Goal: Information Seeking & Learning: Understand process/instructions

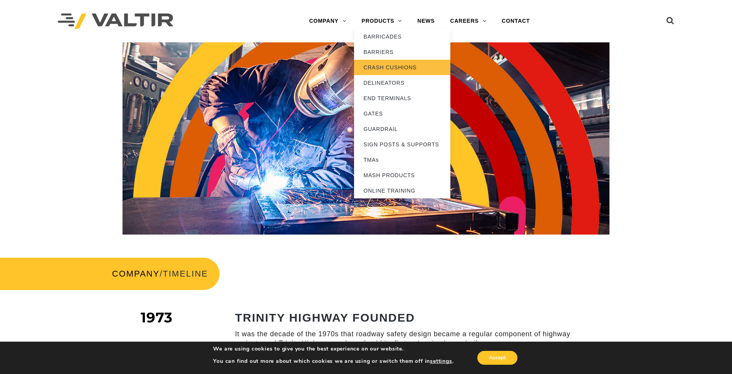
click at [422, 69] on link "CRASH CUSHIONS" at bounding box center [402, 67] width 96 height 15
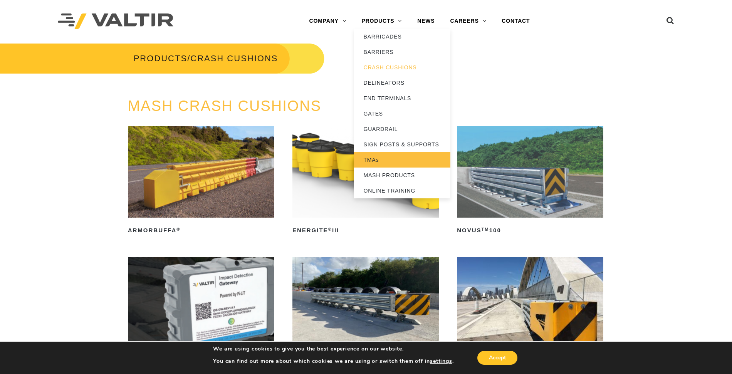
click at [377, 163] on link "TMAs" at bounding box center [402, 159] width 96 height 15
click at [372, 159] on link "TMAs" at bounding box center [402, 159] width 96 height 15
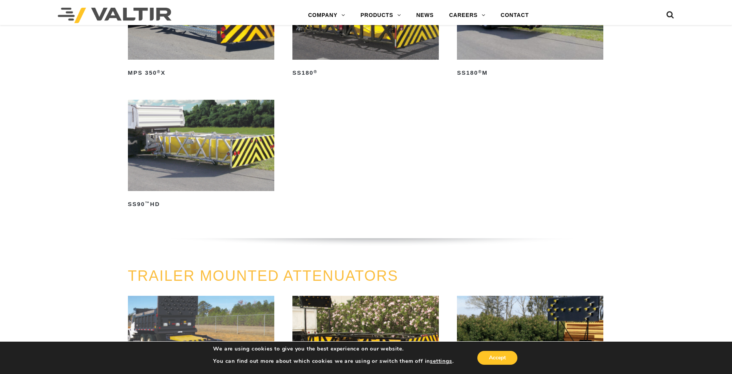
scroll to position [501, 0]
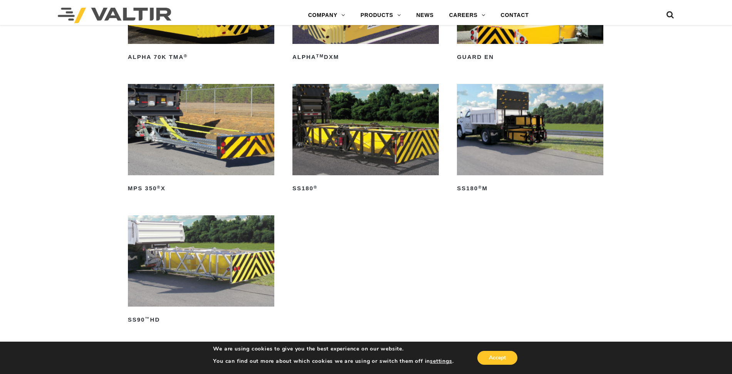
click at [548, 141] on img at bounding box center [530, 130] width 146 height 92
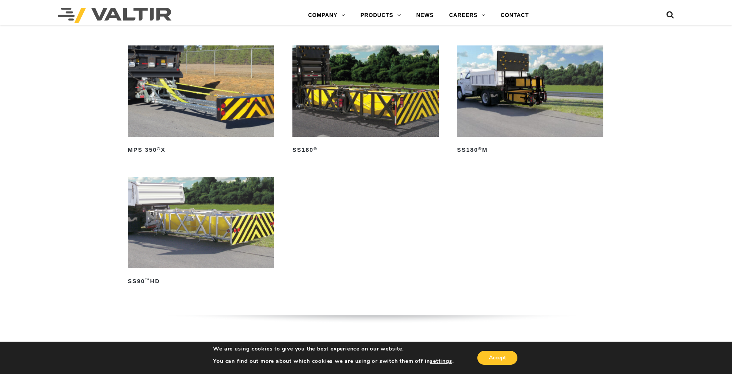
click at [202, 230] on img at bounding box center [201, 223] width 146 height 92
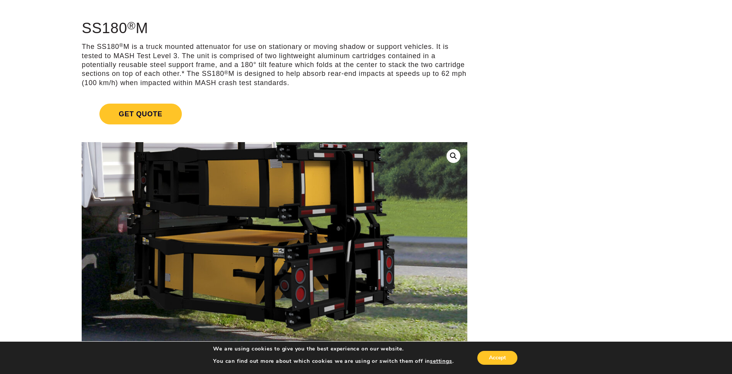
scroll to position [77, 0]
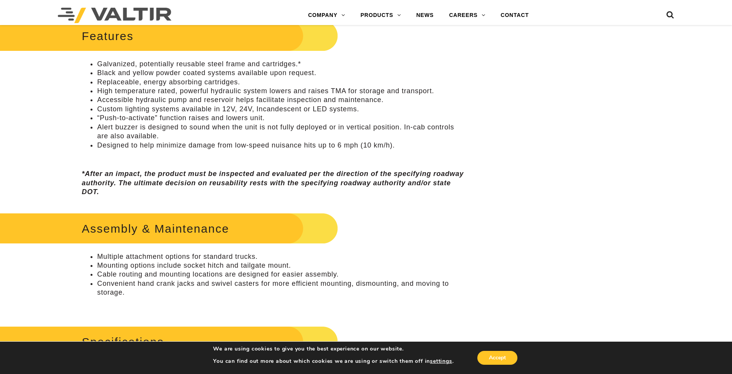
scroll to position [347, 0]
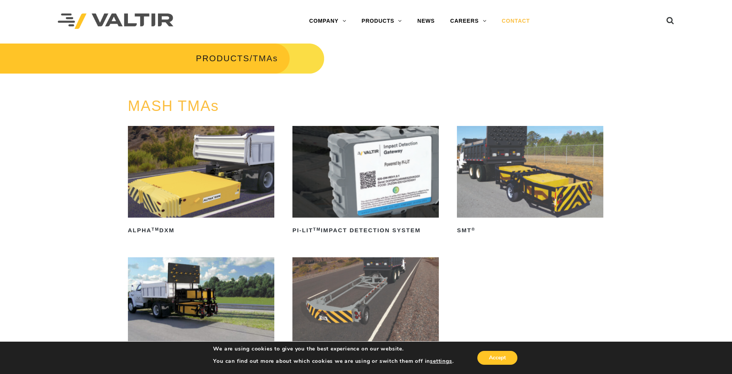
click at [516, 22] on link "CONTACT" at bounding box center [516, 20] width 44 height 15
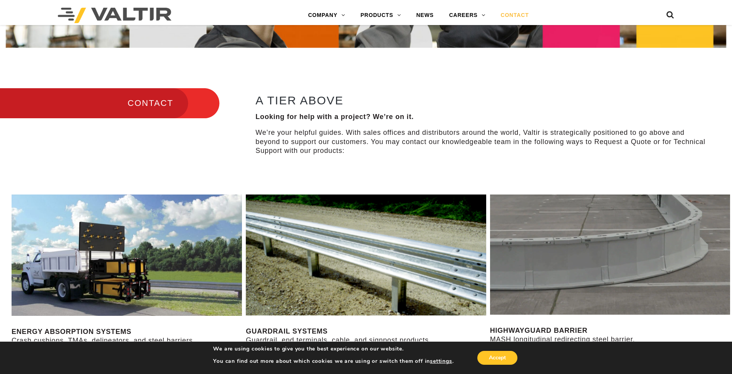
scroll to position [163, 0]
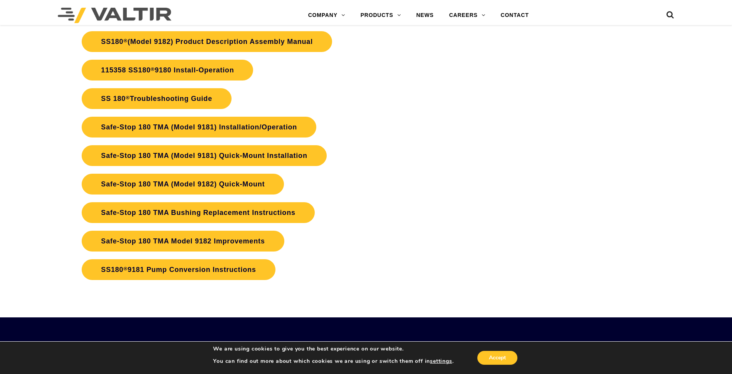
scroll to position [1585, 0]
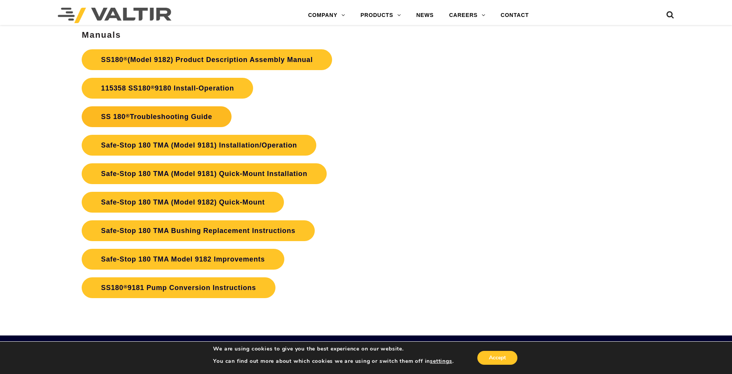
click at [179, 115] on link "SS 180 ® Troubleshooting Guide" at bounding box center [156, 116] width 149 height 21
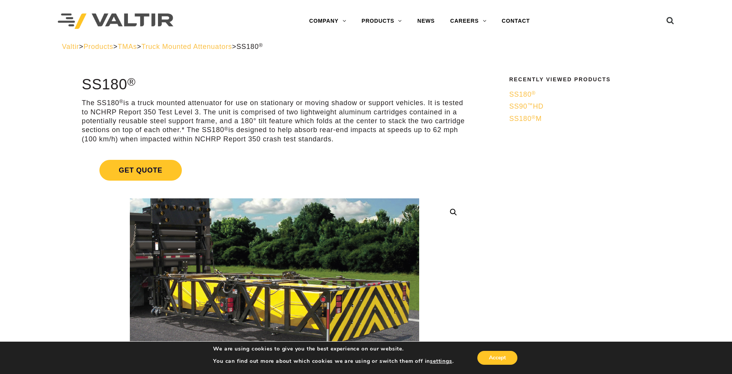
click at [525, 92] on span "SS180 ®" at bounding box center [522, 95] width 27 height 8
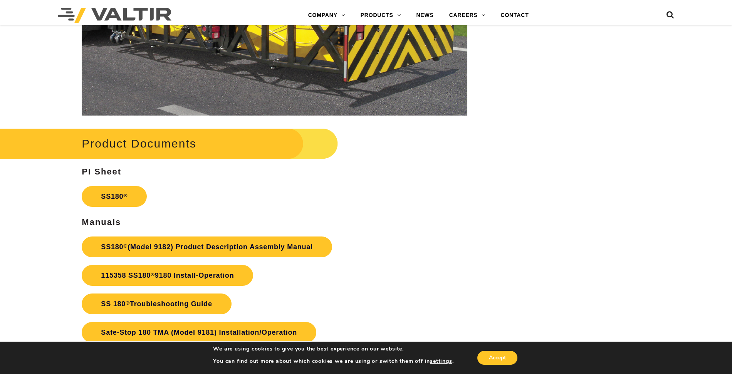
scroll to position [1463, 0]
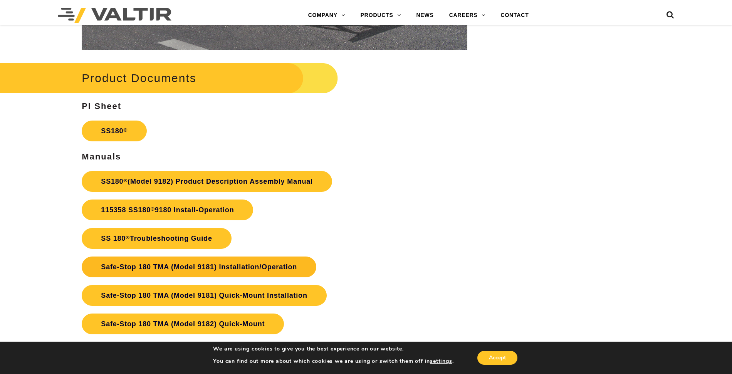
click at [221, 266] on link "Safe-Stop 180 TMA (Model 9181) Installation/Operation" at bounding box center [199, 266] width 235 height 21
